Goal: Transaction & Acquisition: Purchase product/service

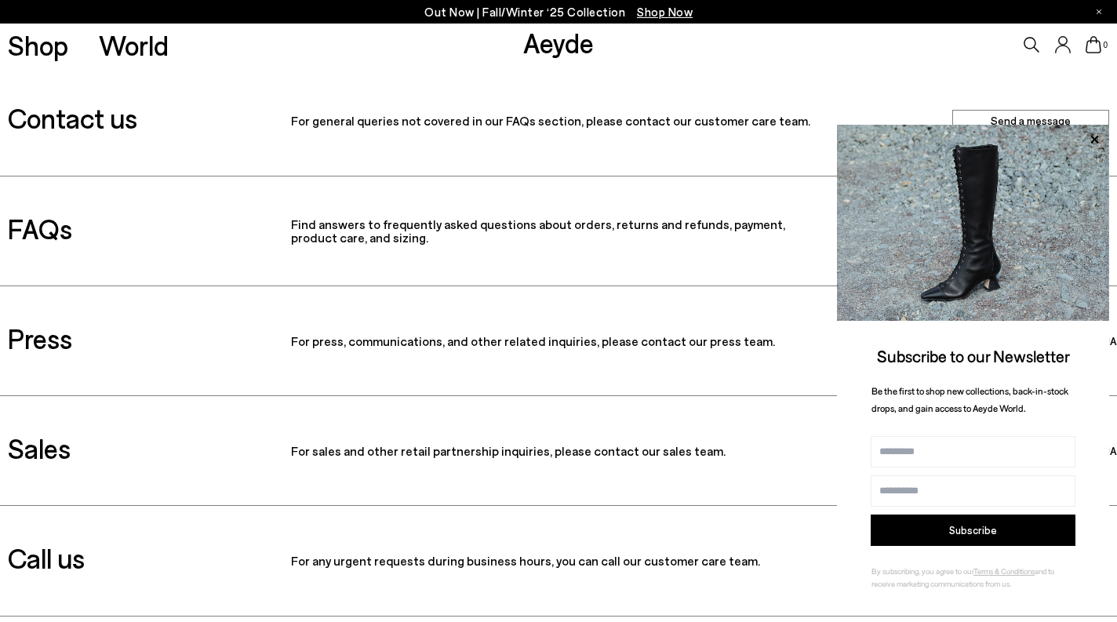
click at [1033, 42] on icon at bounding box center [1032, 45] width 16 height 16
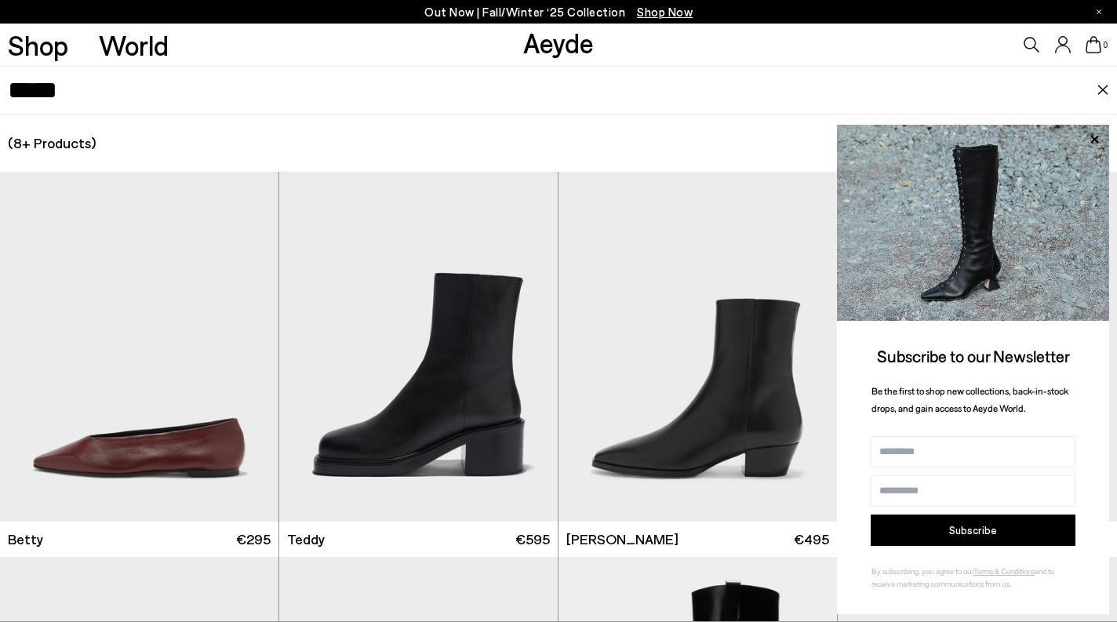
type input "*****"
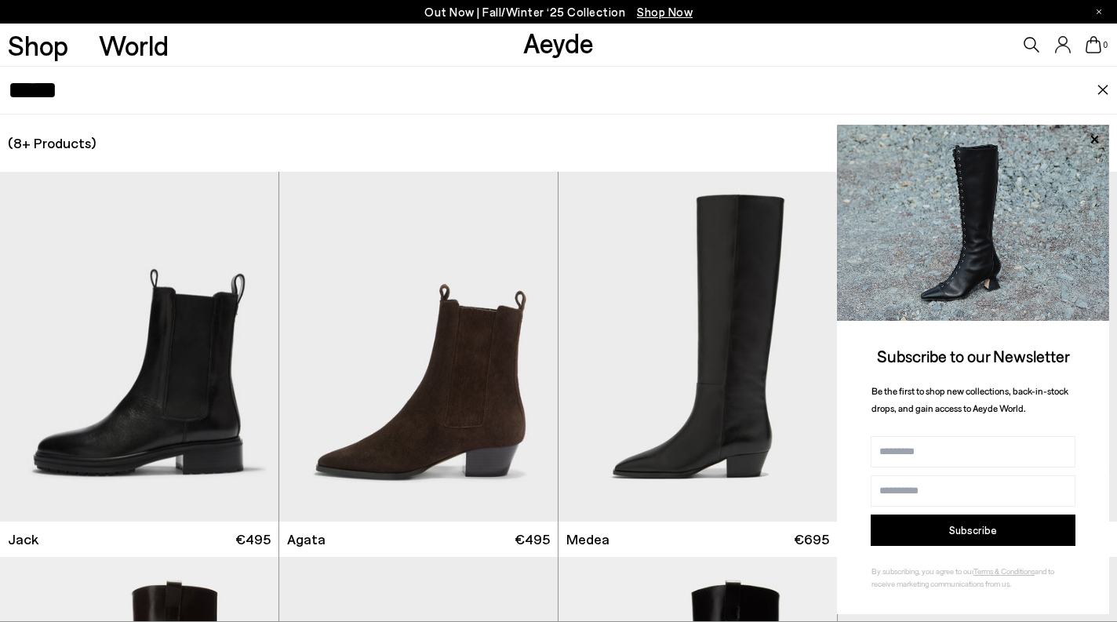
drag, startPoint x: 114, startPoint y: 98, endPoint x: -42, endPoint y: 78, distance: 157.4
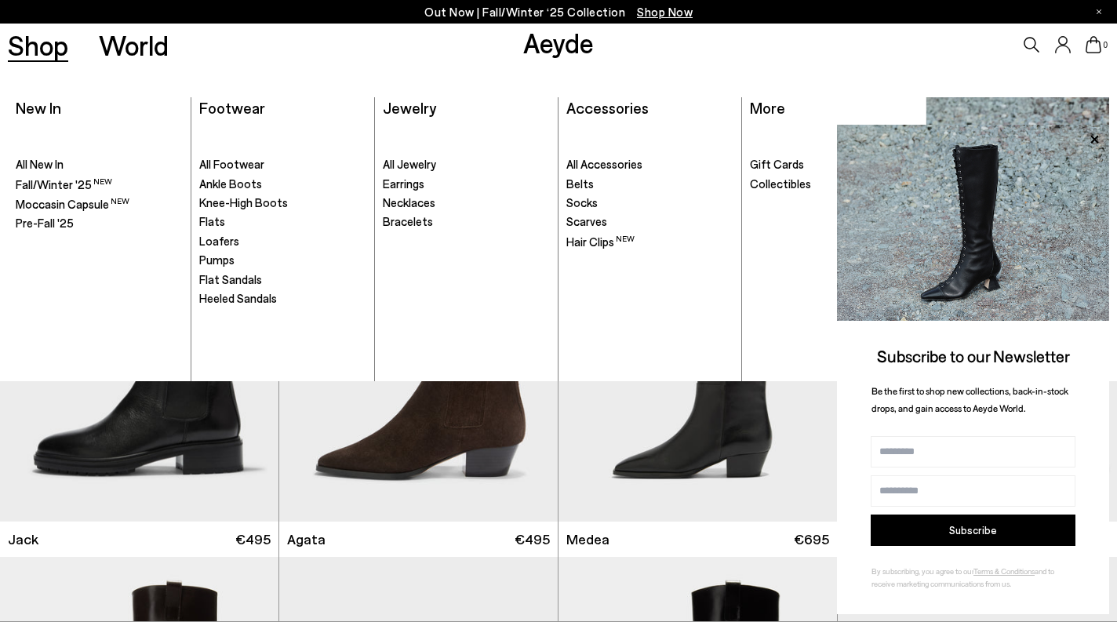
click at [38, 45] on link "Shop" at bounding box center [38, 44] width 60 height 27
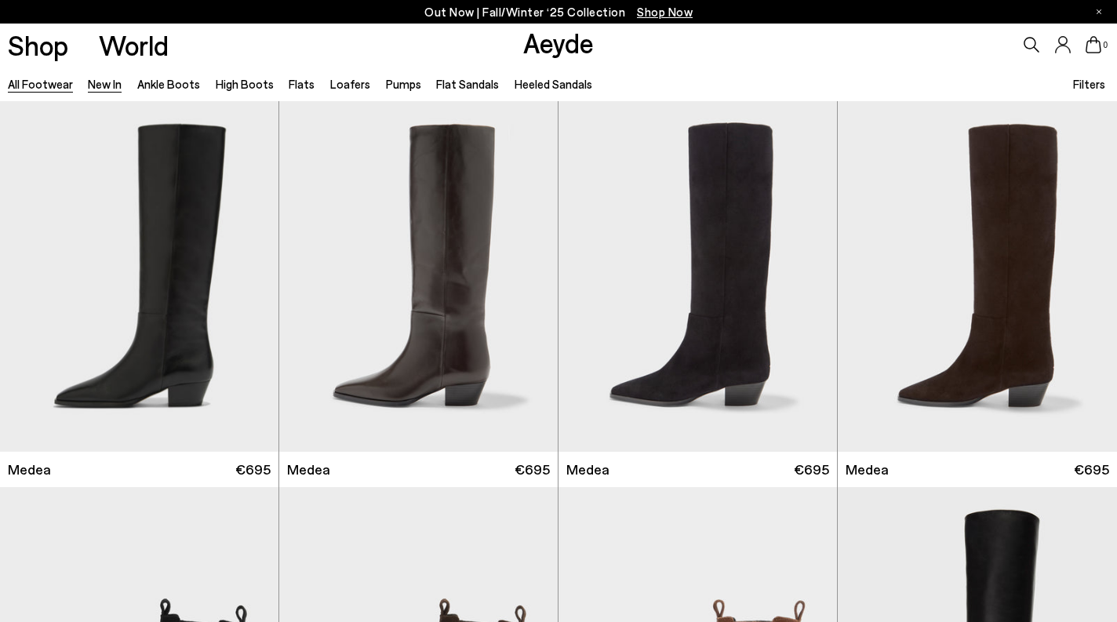
click at [97, 87] on link "New In" at bounding box center [105, 84] width 34 height 14
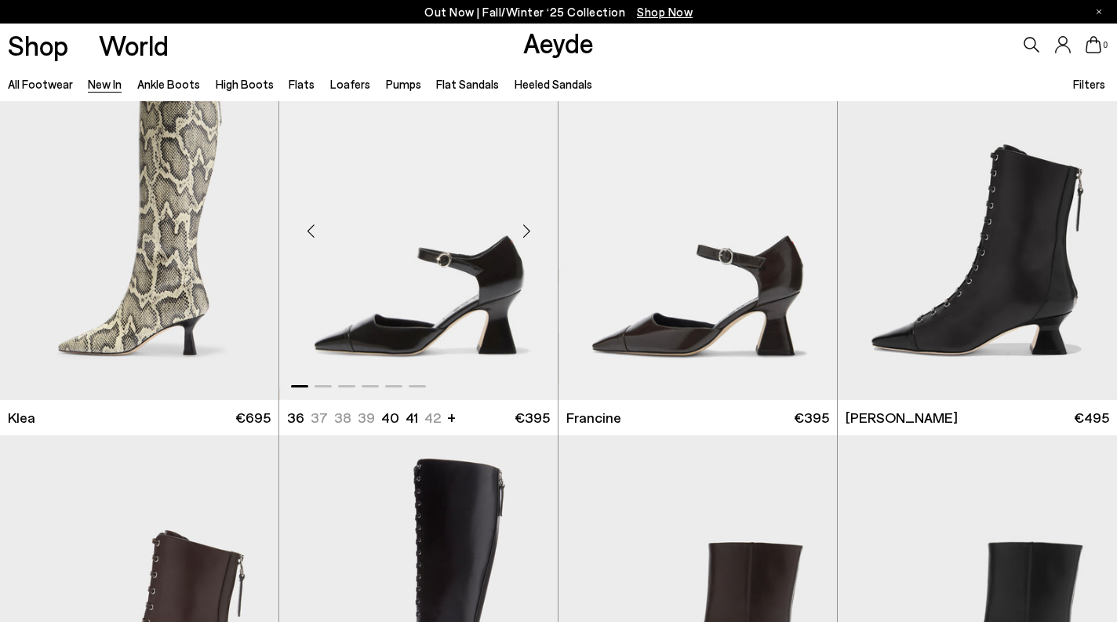
scroll to position [1815, 0]
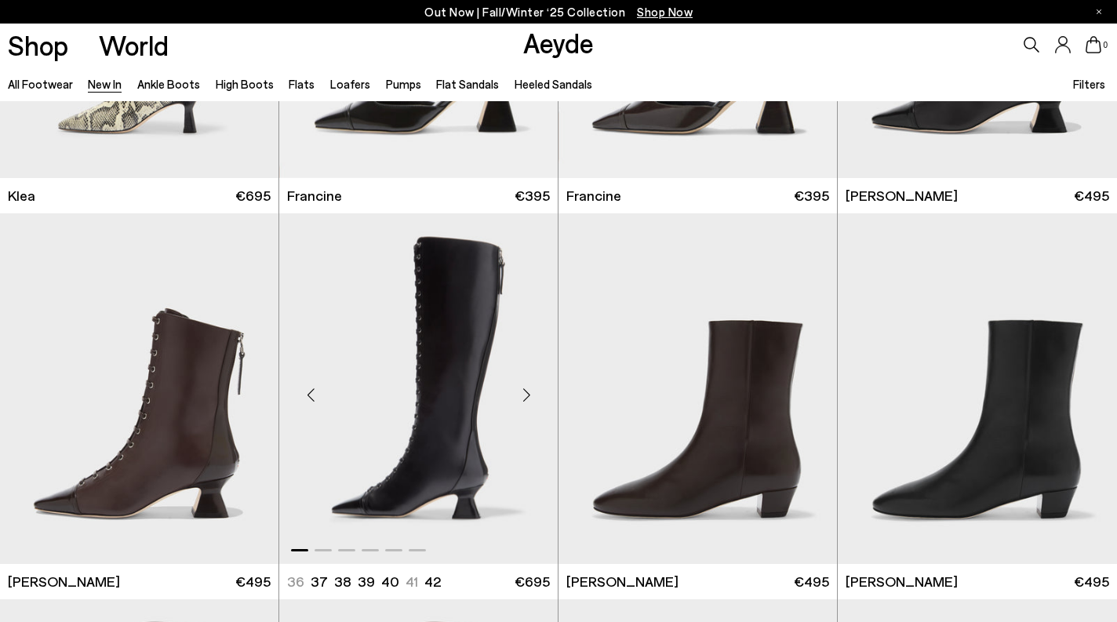
click at [473, 391] on img "1 / 6" at bounding box center [418, 388] width 278 height 350
